Goal: Task Accomplishment & Management: Manage account settings

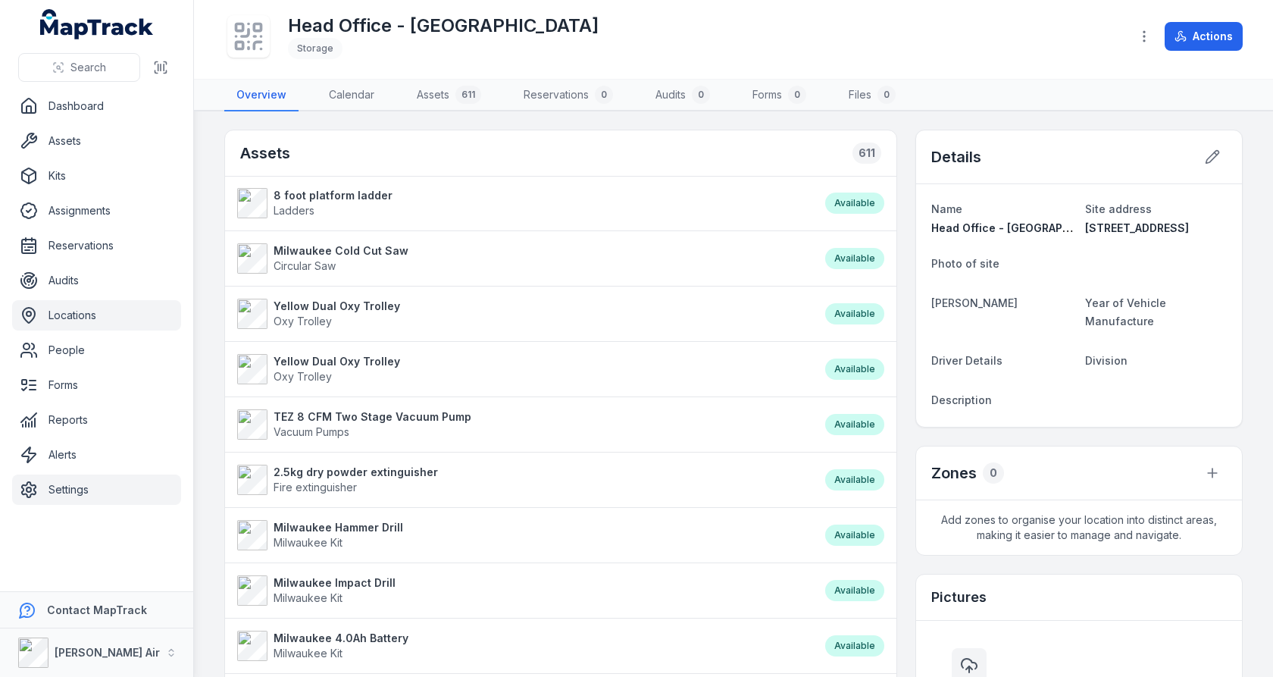
click at [130, 486] on link "Settings" at bounding box center [96, 489] width 169 height 30
click at [213, 372] on main "Assets 611 8 foot platform ladder Ladders Available Milwaukee Cold Cut Saw Circ…" at bounding box center [733, 393] width 1079 height 565
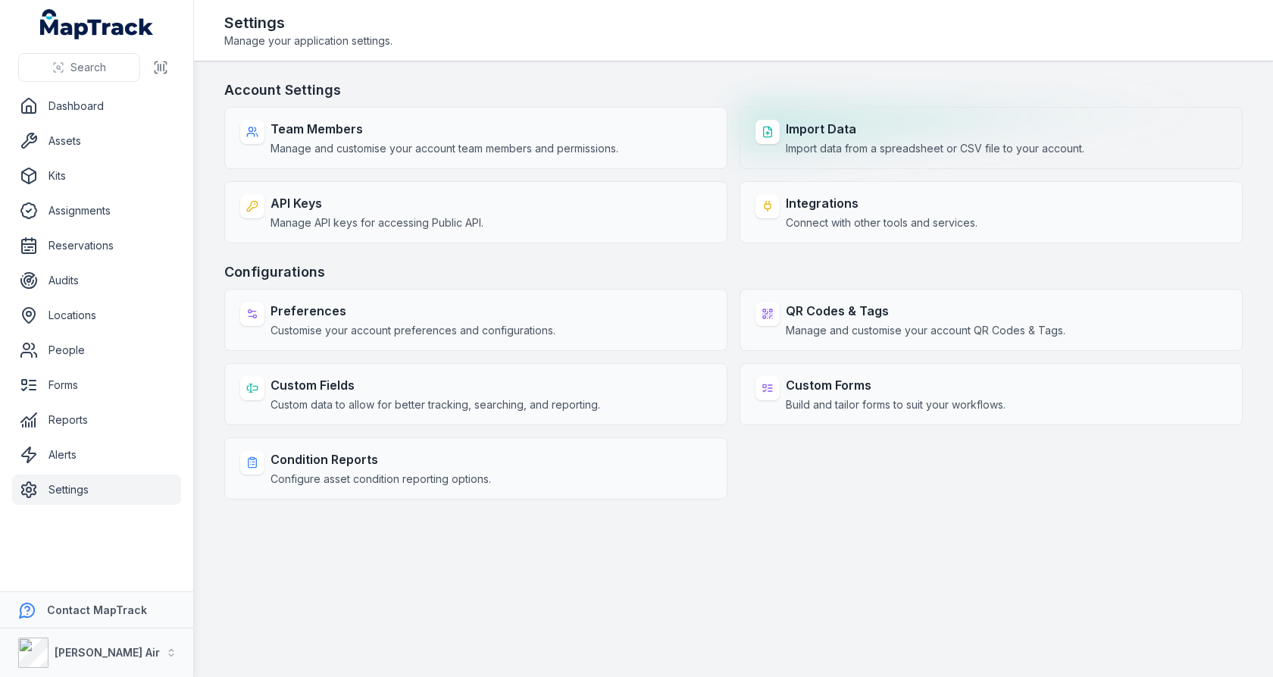
click at [815, 148] on span "Import data from a spreadsheet or CSV file to your account." at bounding box center [935, 148] width 299 height 15
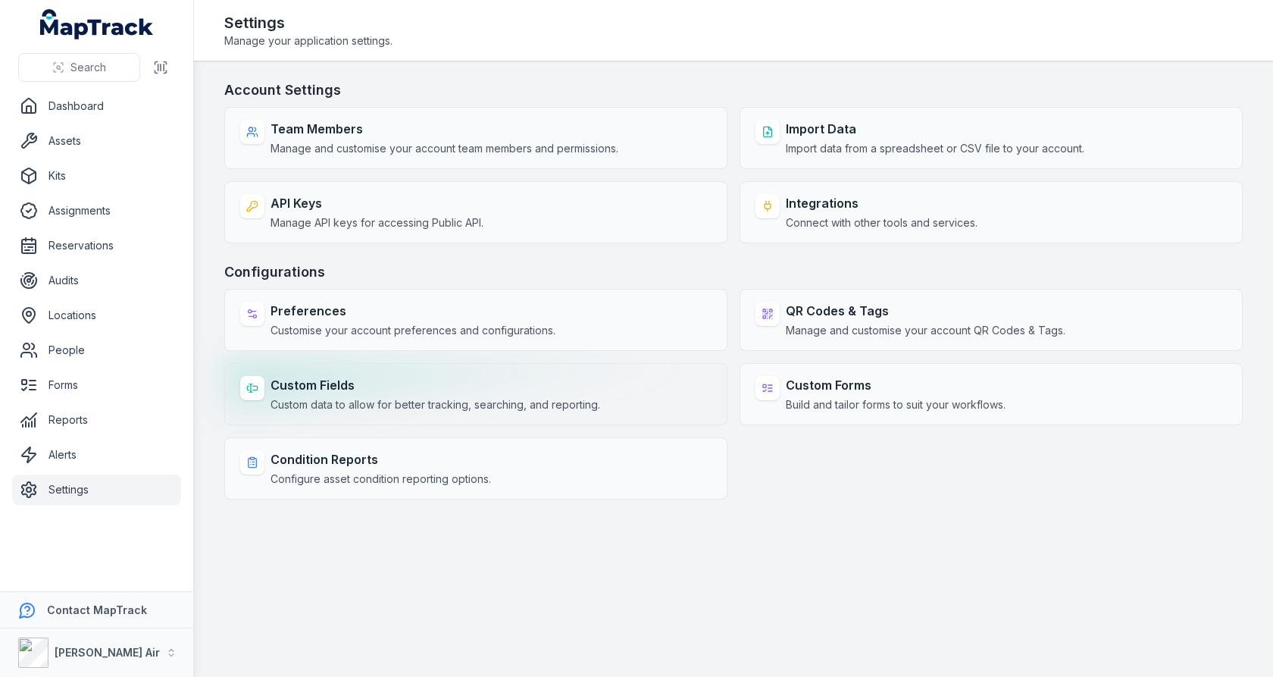
click at [507, 379] on strong "Custom Fields" at bounding box center [436, 385] width 330 height 18
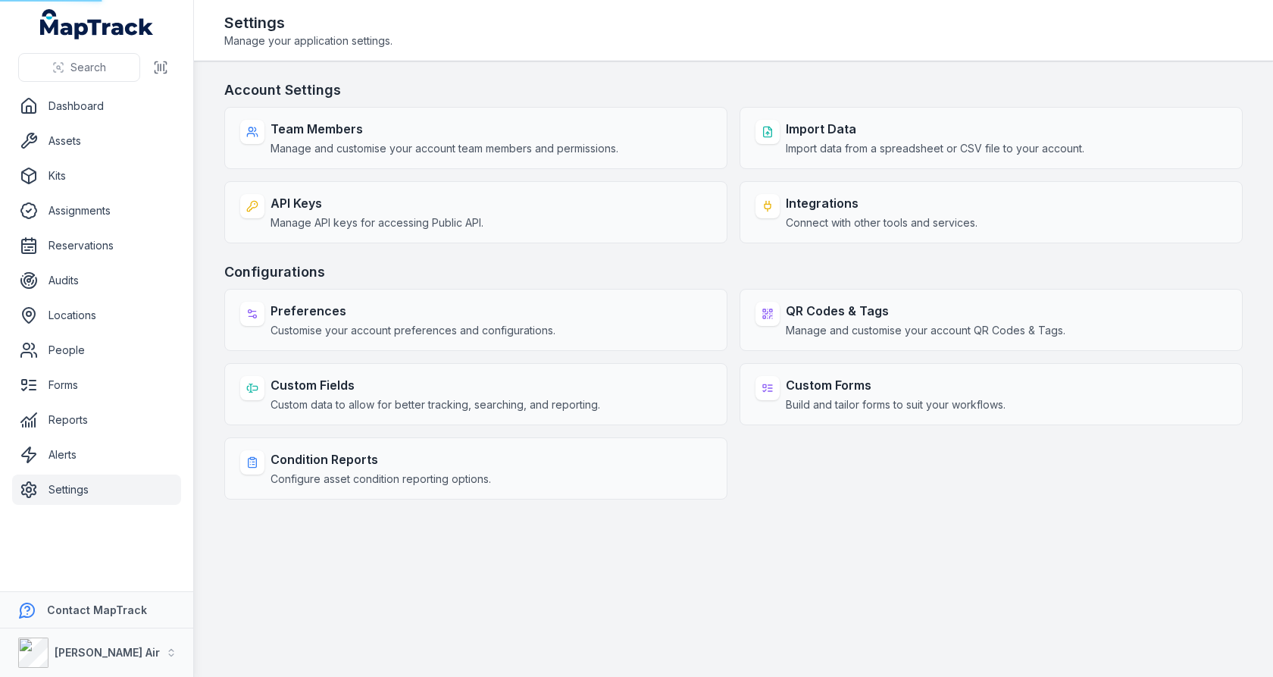
click at [605, 261] on h3 "Configurations" at bounding box center [733, 271] width 1018 height 21
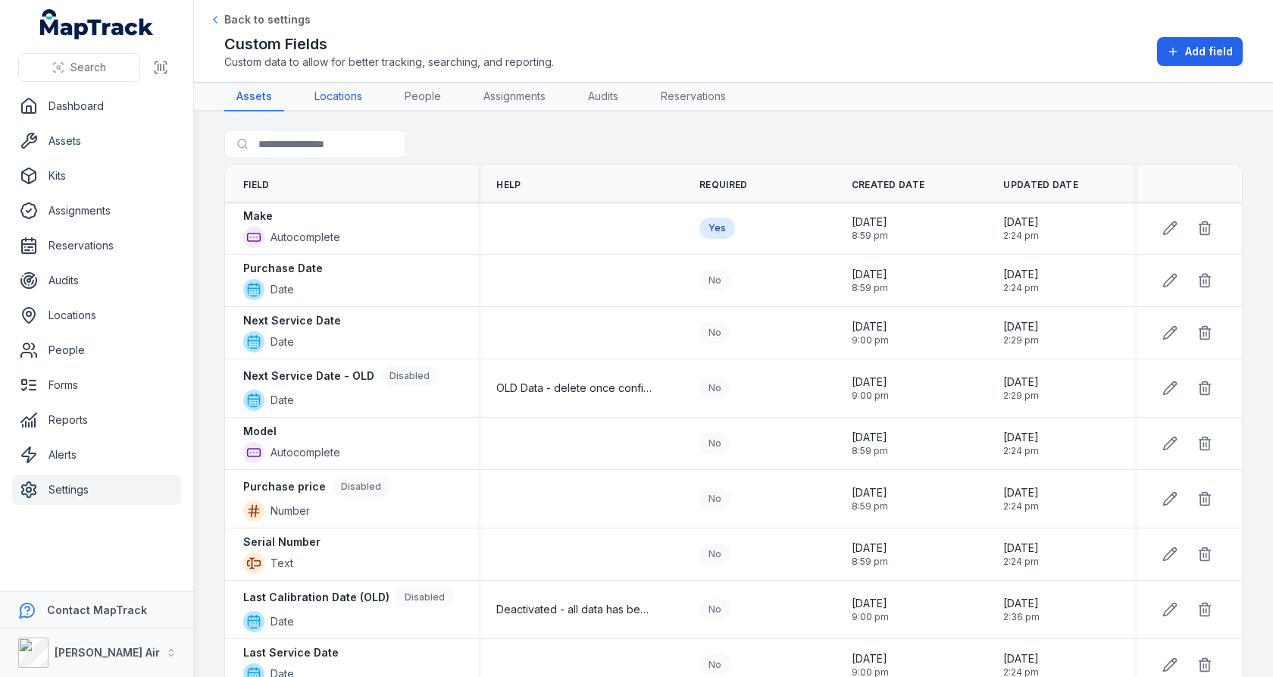
click at [321, 100] on link "Locations" at bounding box center [338, 97] width 72 height 29
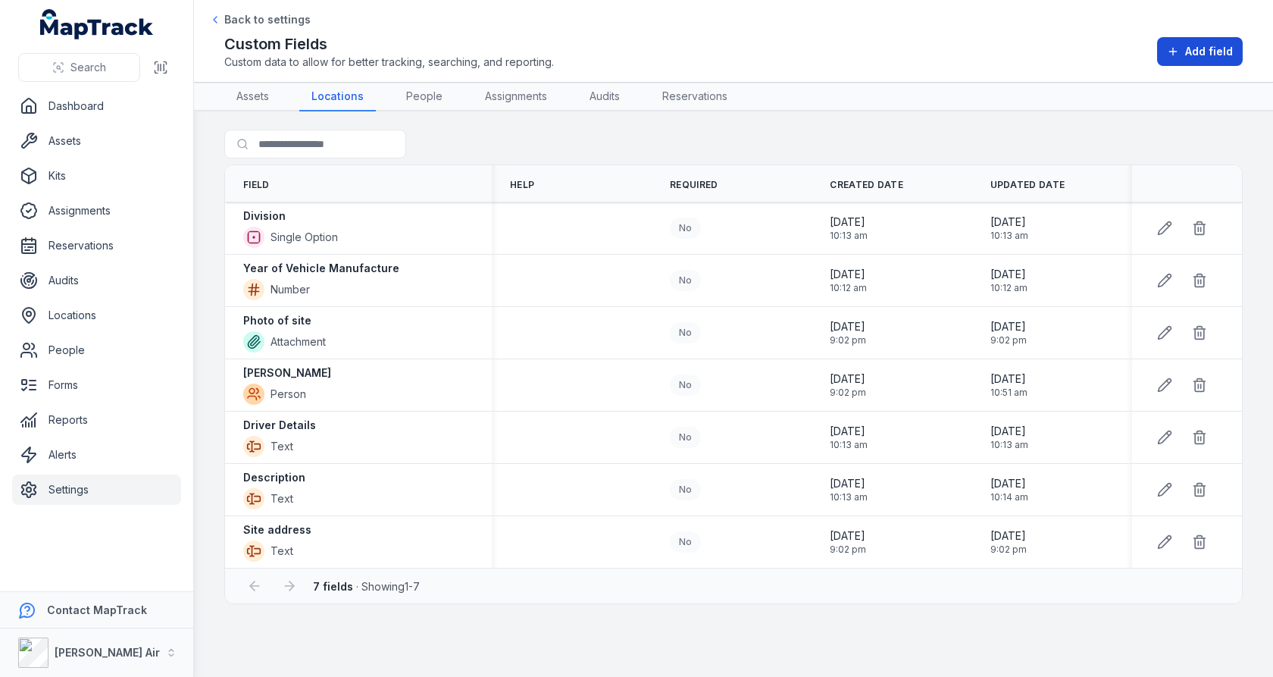
click at [1206, 47] on span "Add field" at bounding box center [1209, 51] width 48 height 15
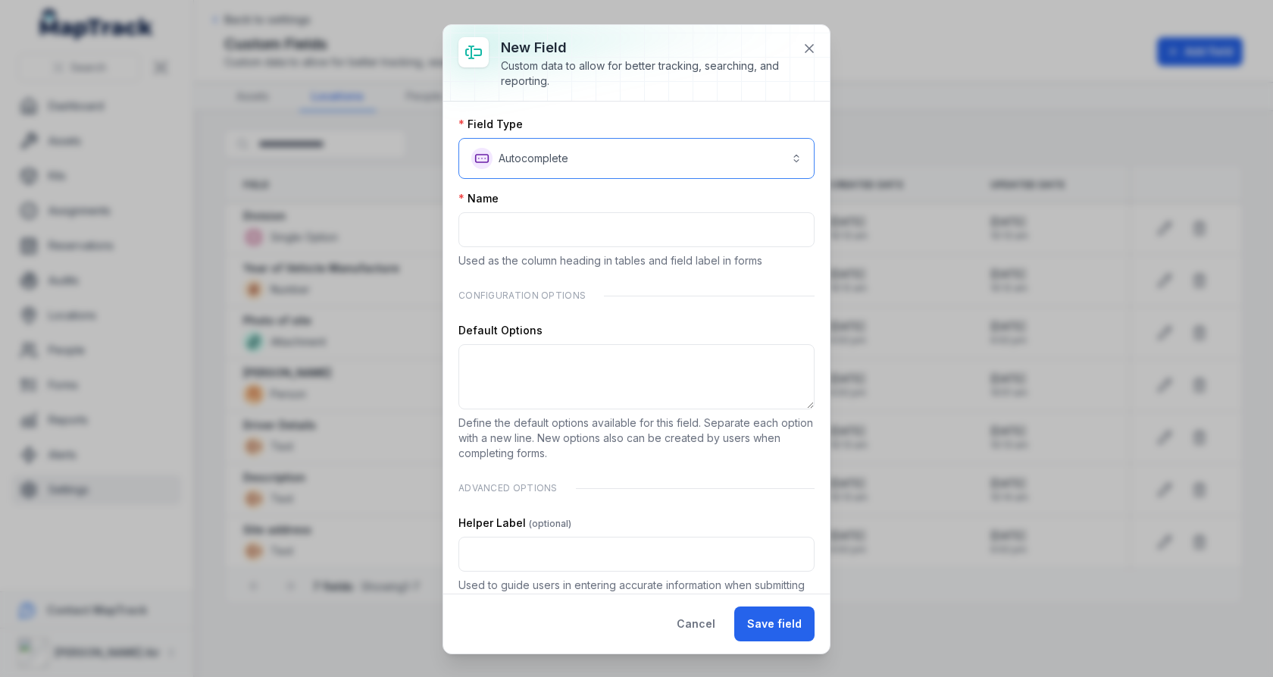
click at [565, 170] on button "**********" at bounding box center [636, 158] width 356 height 41
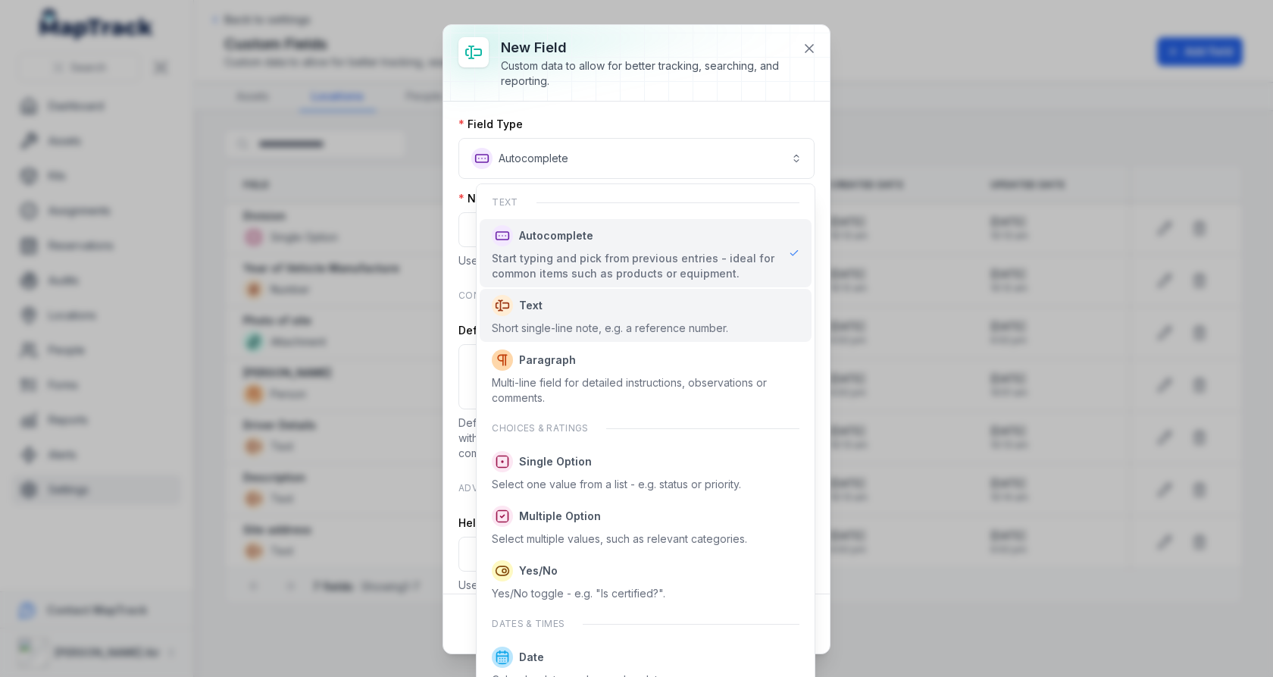
click at [584, 330] on div "Short single-line note, e.g. a reference number." at bounding box center [610, 328] width 236 height 15
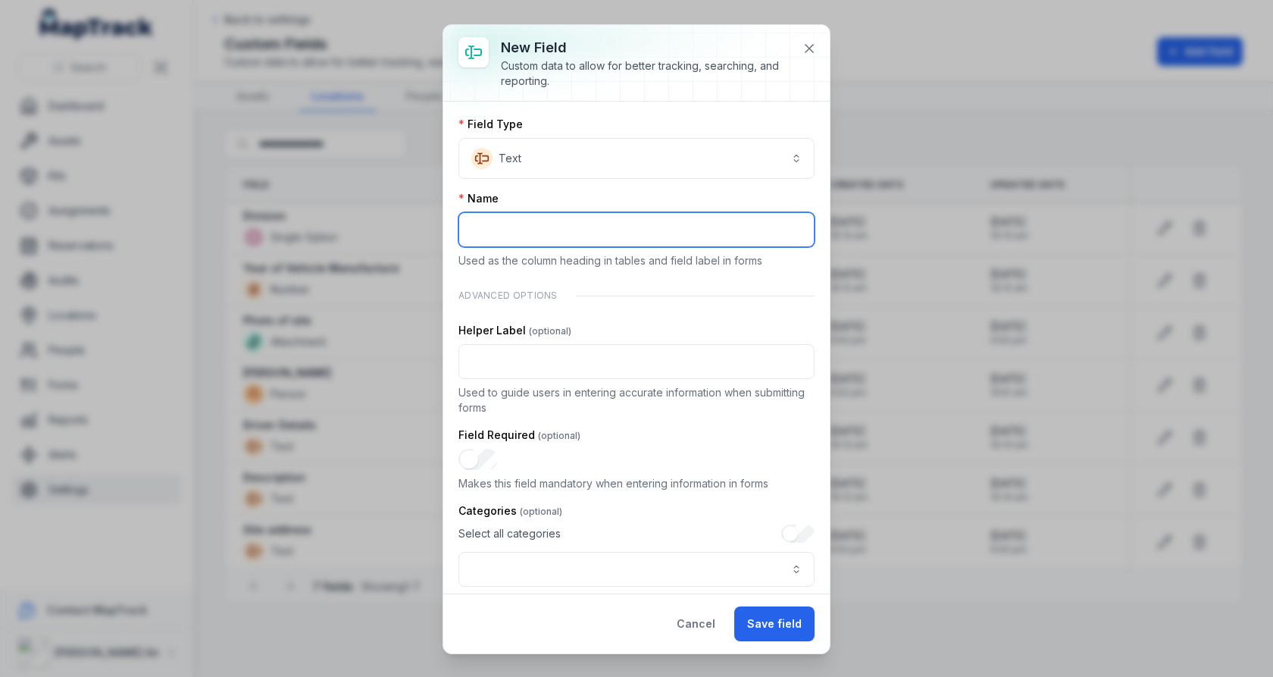
click at [615, 228] on input ":r2b:-form-item-label" at bounding box center [636, 229] width 356 height 35
type input "****"
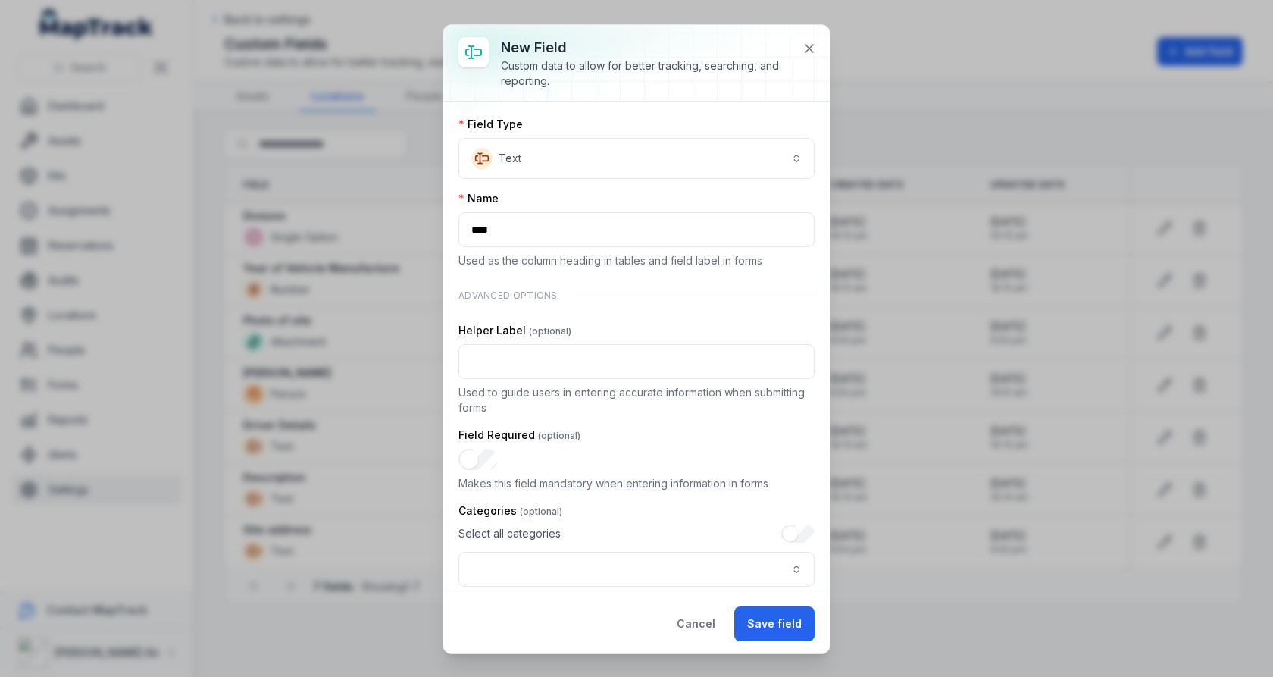
click at [527, 292] on div "Advanced Options" at bounding box center [636, 295] width 356 height 30
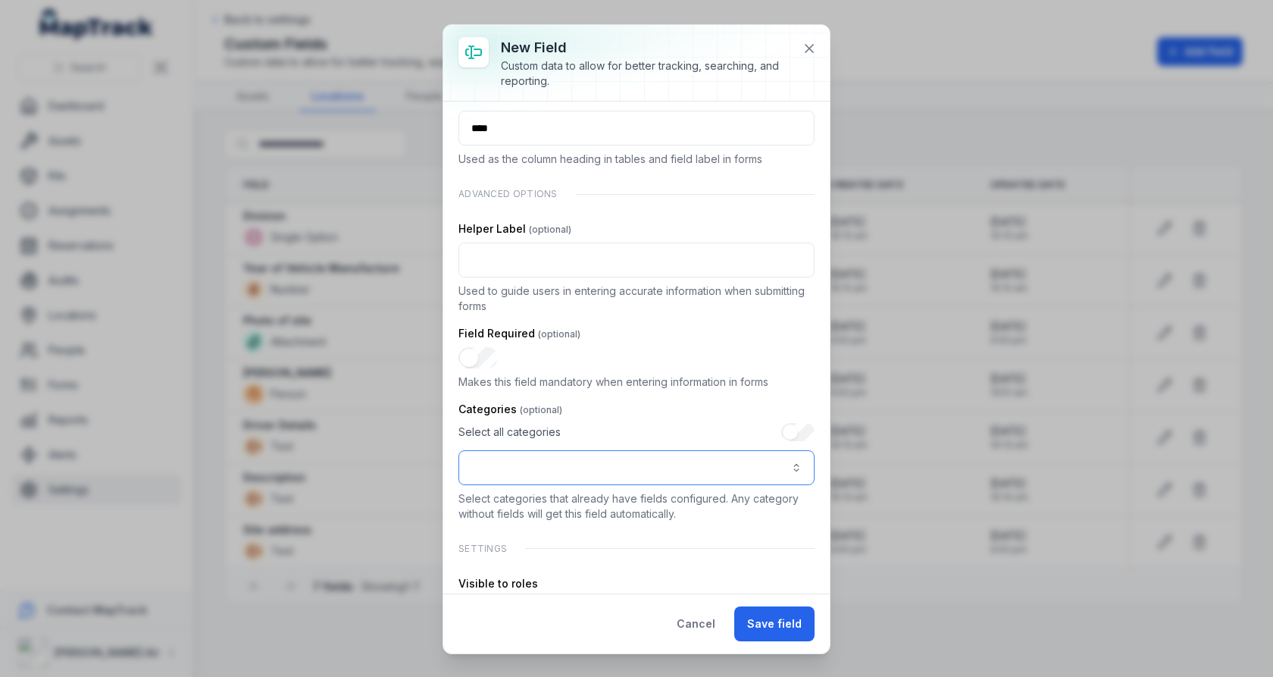
click at [572, 450] on button ":r2j:-form-item-label" at bounding box center [636, 467] width 356 height 35
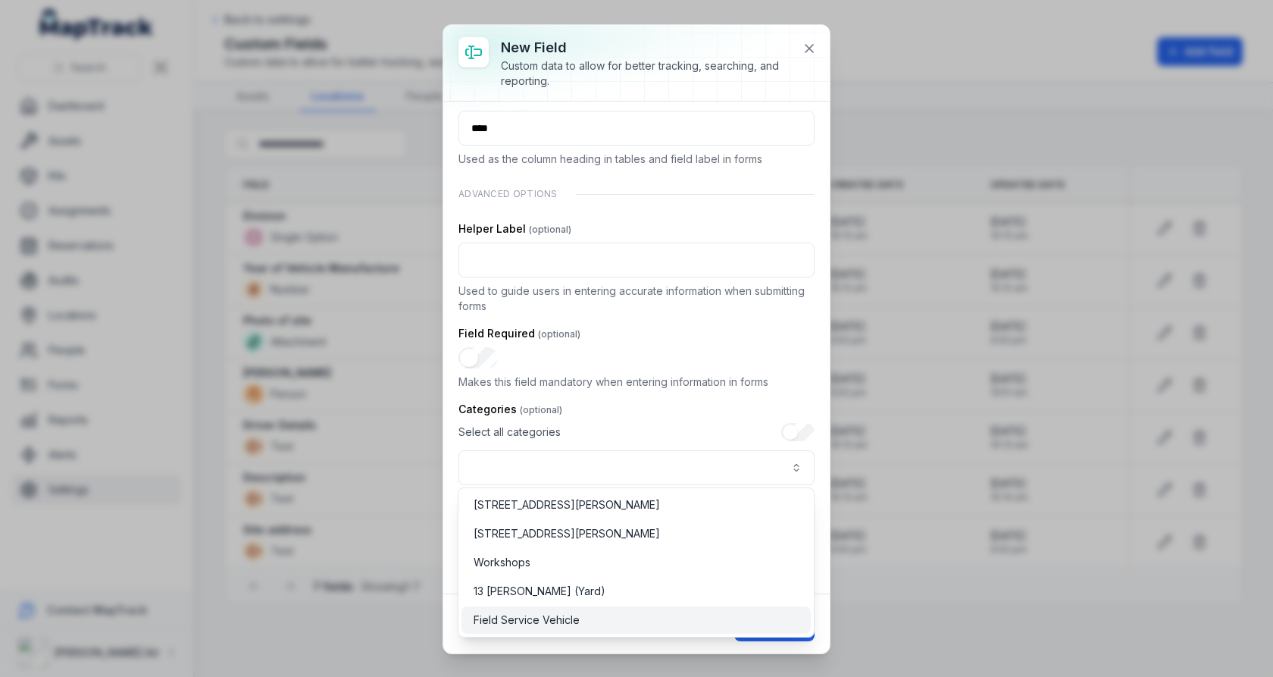
click at [581, 609] on div "Field Service Vehicle" at bounding box center [635, 619] width 349 height 27
click at [759, 364] on div "**********" at bounding box center [636, 341] width 356 height 653
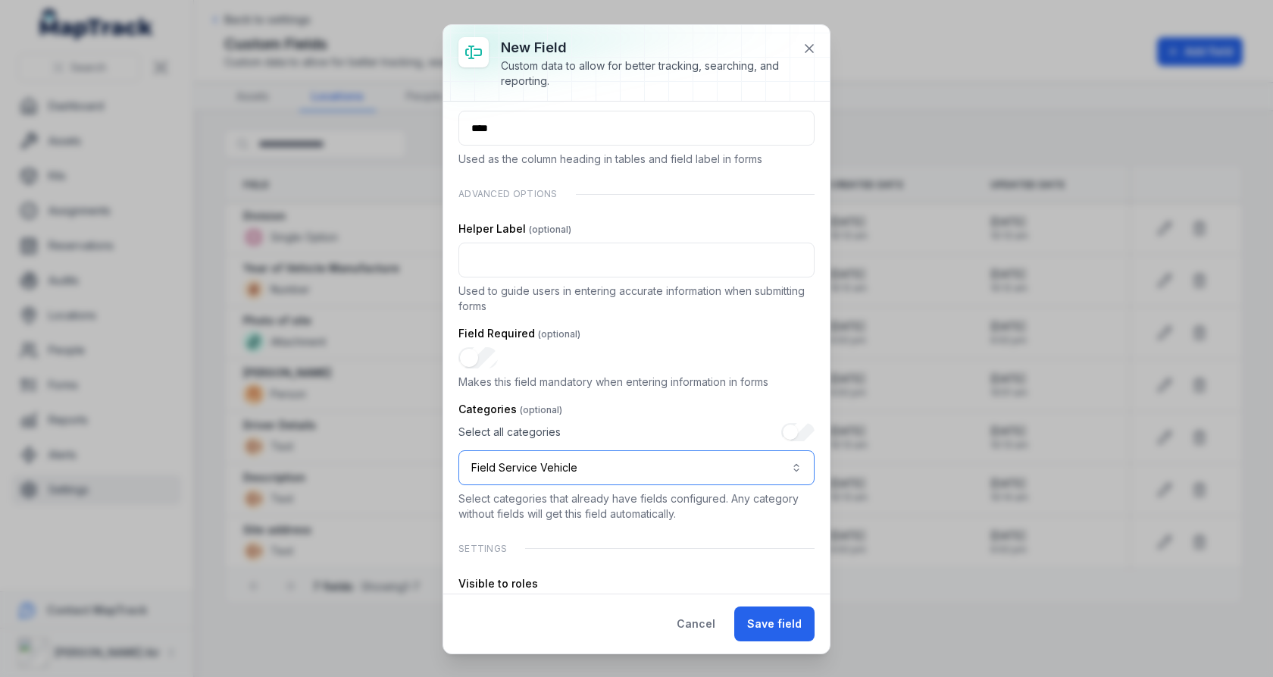
scroll to position [186, 0]
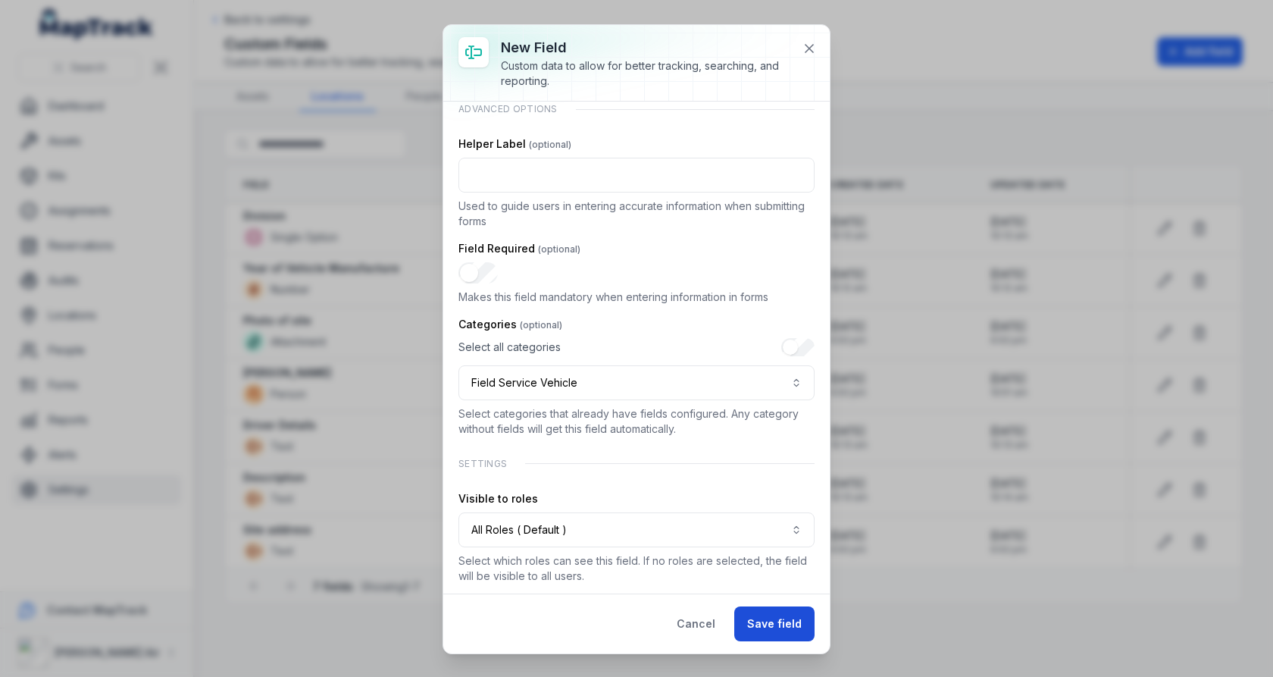
click at [769, 612] on button "Save field" at bounding box center [774, 623] width 80 height 35
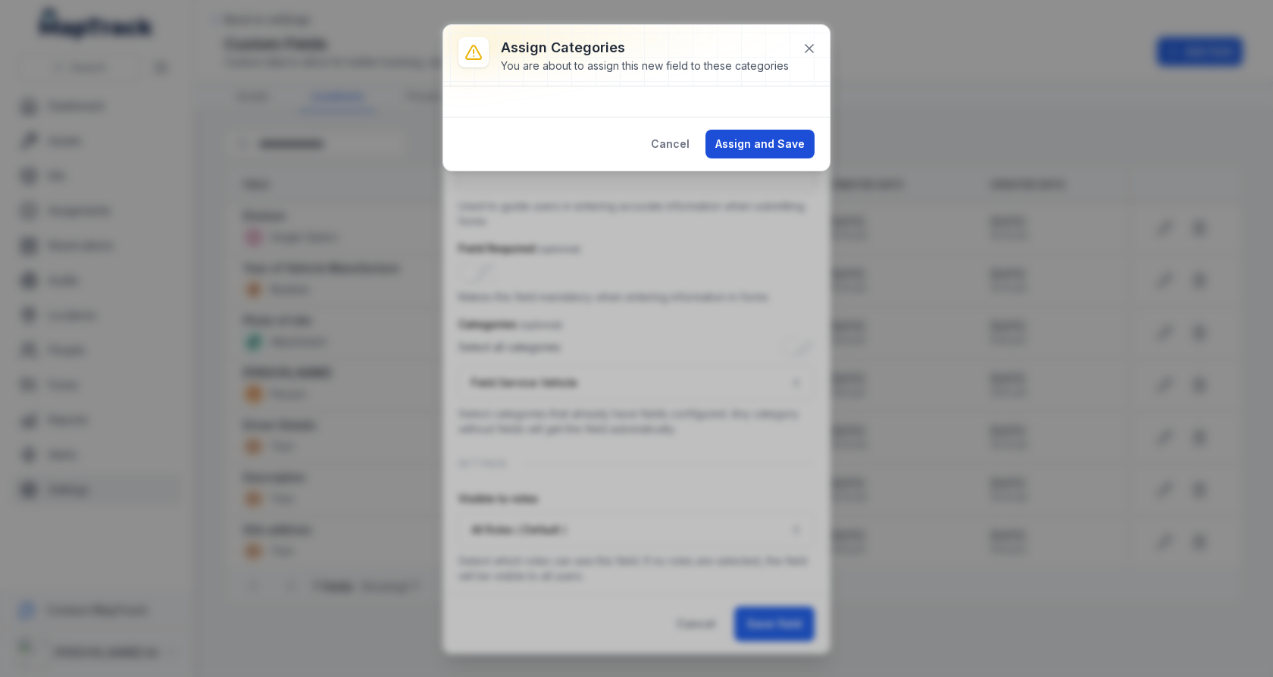
click at [785, 151] on button "Assign and Save" at bounding box center [759, 144] width 109 height 29
